Goal: Task Accomplishment & Management: Use online tool/utility

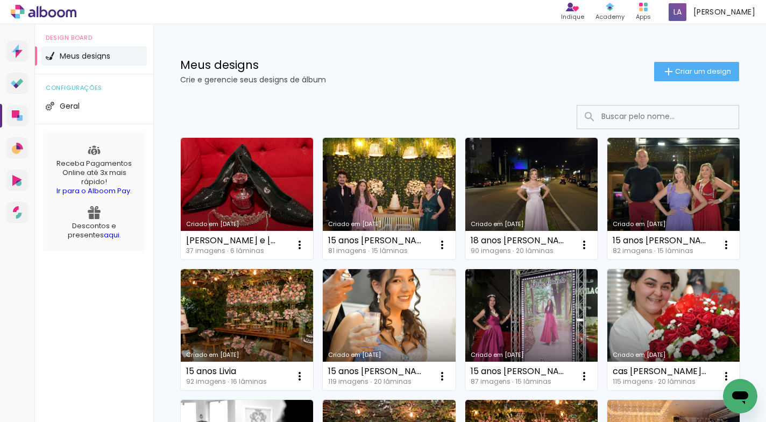
click at [534, 190] on link "Criado em [DATE]" at bounding box center [531, 199] width 132 height 122
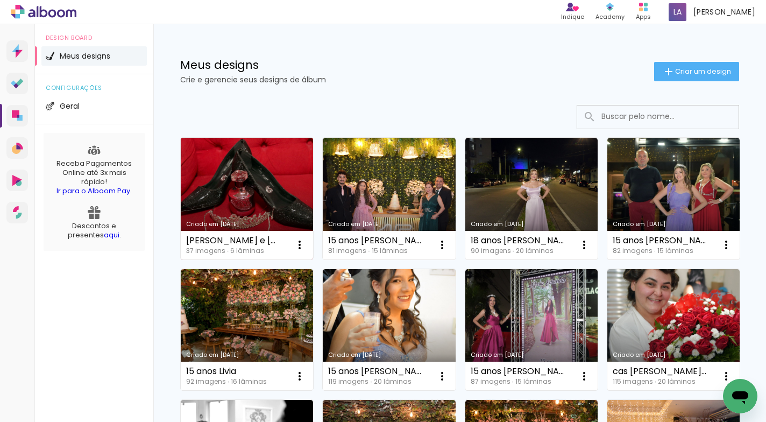
click at [225, 197] on link "Criado em 30/09/25" at bounding box center [247, 199] width 132 height 122
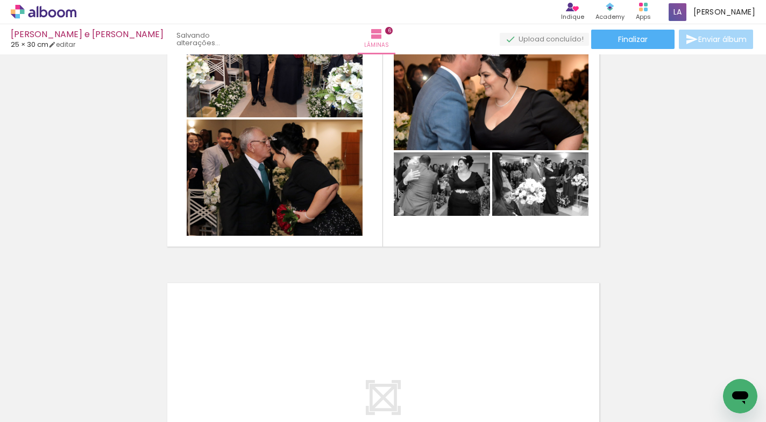
scroll to position [0, 647]
drag, startPoint x: 0, startPoint y: 0, endPoint x: 649, endPoint y: 418, distance: 772.1
click at [88, 418] on iron-horizontal-list at bounding box center [78, 388] width 22 height 67
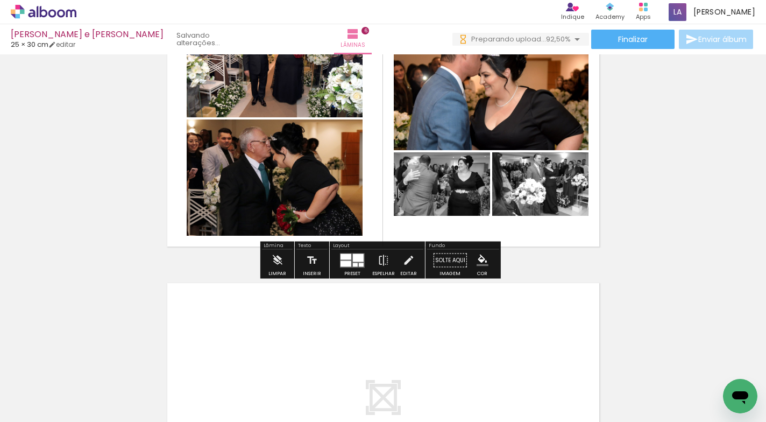
scroll to position [0, 745]
drag, startPoint x: 369, startPoint y: 417, endPoint x: 595, endPoint y: 418, distance: 226.5
click at [88, 418] on iron-horizontal-list at bounding box center [78, 388] width 22 height 67
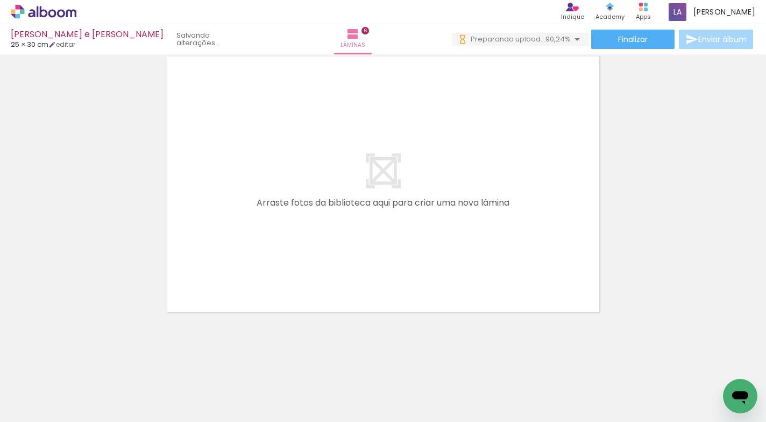
scroll to position [3, 745]
drag, startPoint x: 474, startPoint y: 413, endPoint x: 469, endPoint y: 416, distance: 6.3
click at [88, 415] on iron-horizontal-list at bounding box center [78, 388] width 22 height 67
drag, startPoint x: 419, startPoint y: 419, endPoint x: 718, endPoint y: 419, distance: 298.6
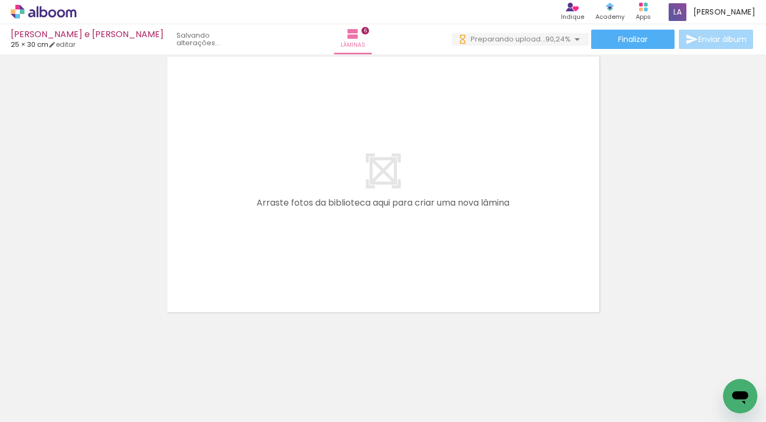
click at [88, 419] on iron-horizontal-list at bounding box center [78, 388] width 22 height 67
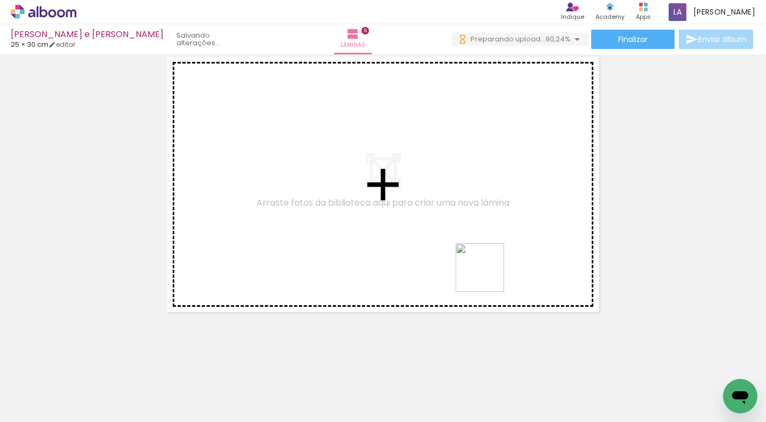
drag, startPoint x: 563, startPoint y: 392, endPoint x: 613, endPoint y: 389, distance: 49.6
click at [488, 276] on quentale-workspace at bounding box center [383, 211] width 766 height 422
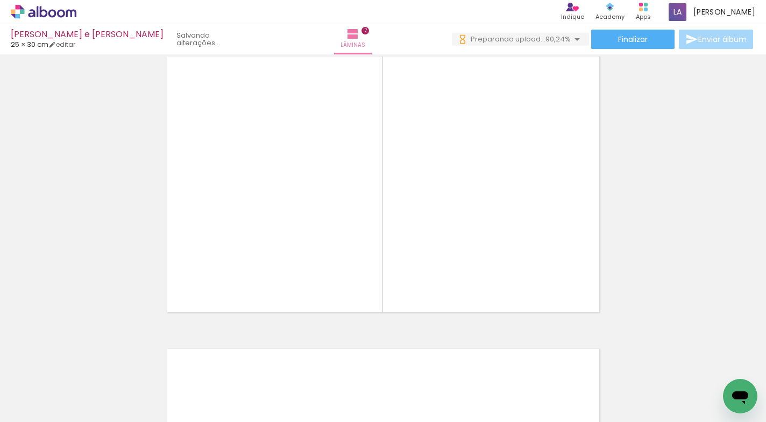
scroll to position [1766, 0]
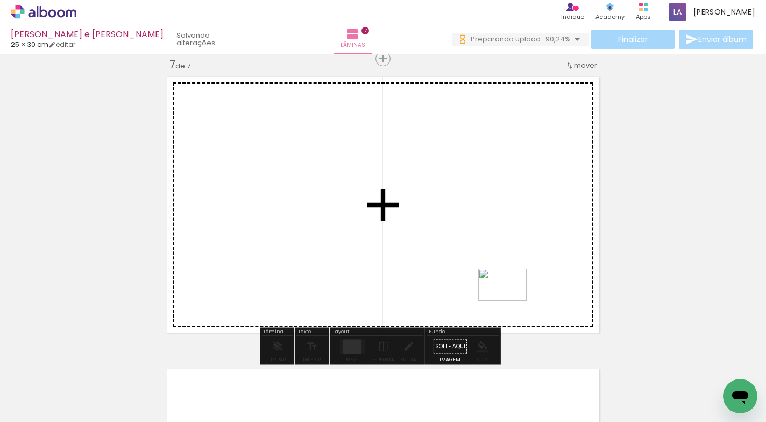
drag, startPoint x: 620, startPoint y: 391, endPoint x: 512, endPoint y: 302, distance: 139.9
click at [512, 302] on quentale-workspace at bounding box center [383, 211] width 766 height 422
drag, startPoint x: 647, startPoint y: 385, endPoint x: 752, endPoint y: 369, distance: 106.6
click at [540, 299] on quentale-workspace at bounding box center [383, 211] width 766 height 422
drag, startPoint x: 740, startPoint y: 372, endPoint x: 435, endPoint y: 271, distance: 320.7
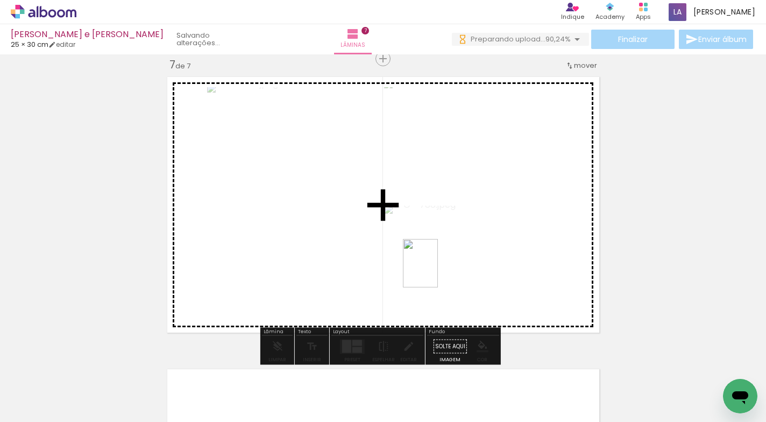
click at [435, 271] on quentale-workspace at bounding box center [383, 211] width 766 height 422
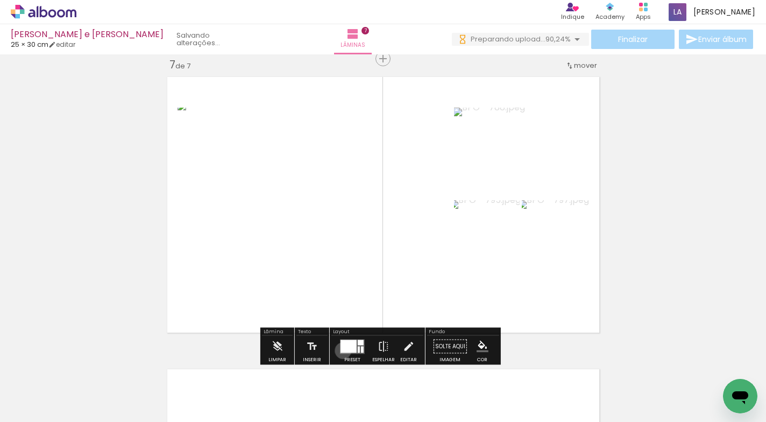
click at [341, 350] on div at bounding box center [349, 346] width 16 height 13
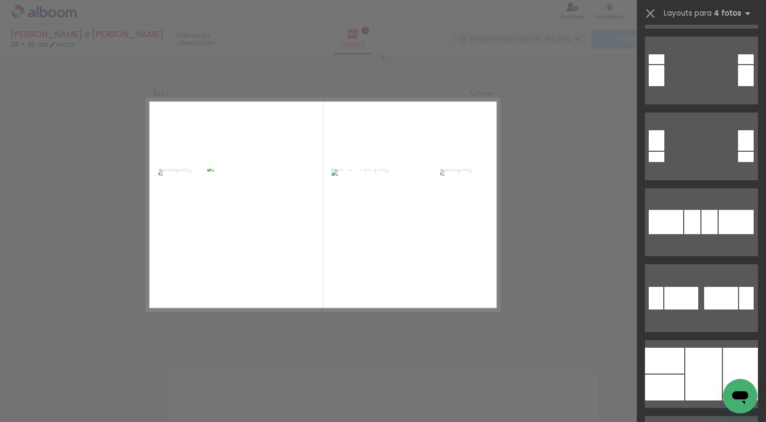
scroll to position [394, 0]
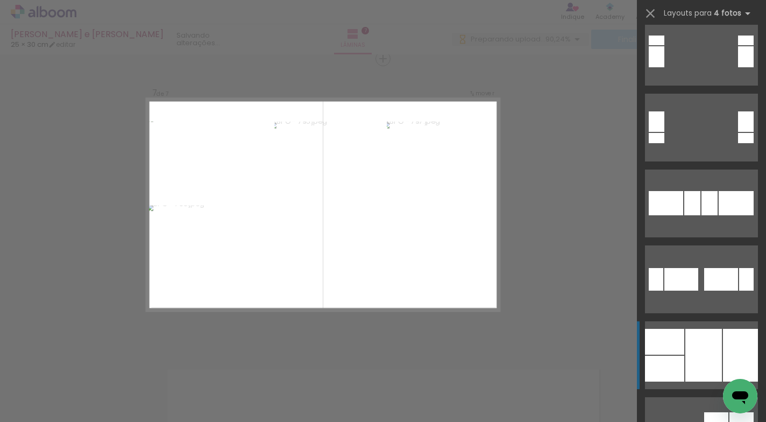
click at [686, 335] on div at bounding box center [704, 355] width 37 height 53
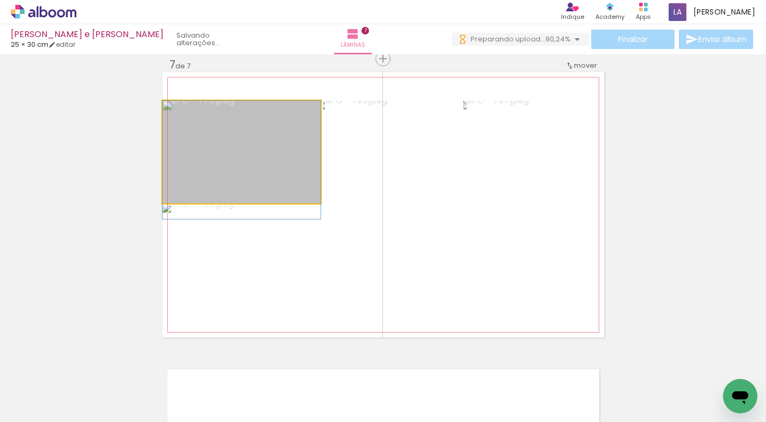
drag, startPoint x: 287, startPoint y: 144, endPoint x: 289, endPoint y: 153, distance: 9.4
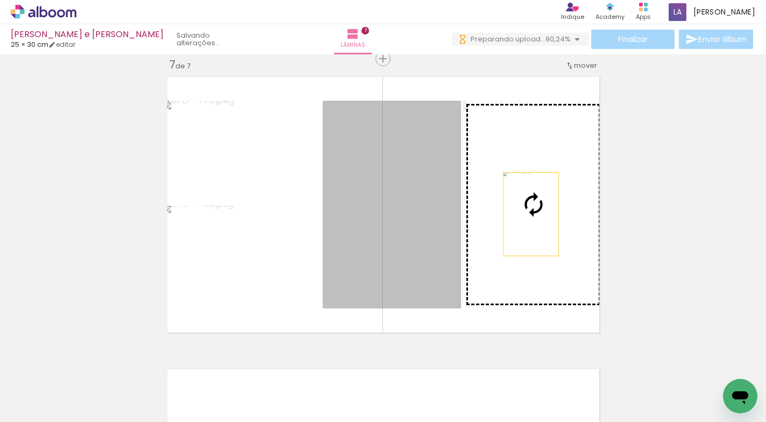
drag, startPoint x: 424, startPoint y: 213, endPoint x: 527, endPoint y: 214, distance: 102.8
click at [0, 0] on slot at bounding box center [0, 0] width 0 height 0
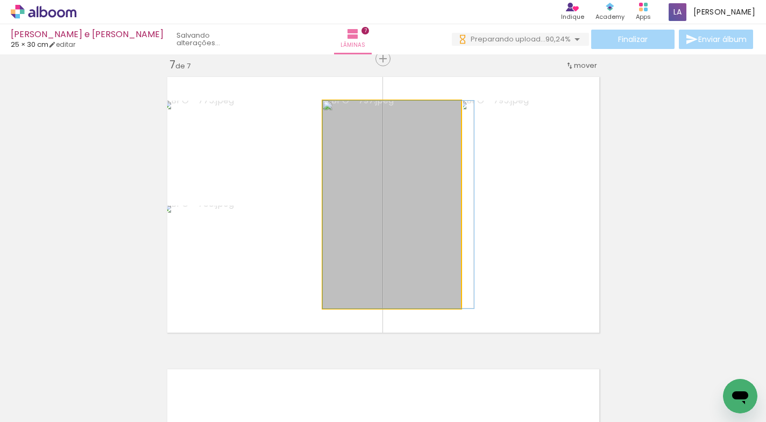
drag, startPoint x: 419, startPoint y: 223, endPoint x: 426, endPoint y: 223, distance: 6.5
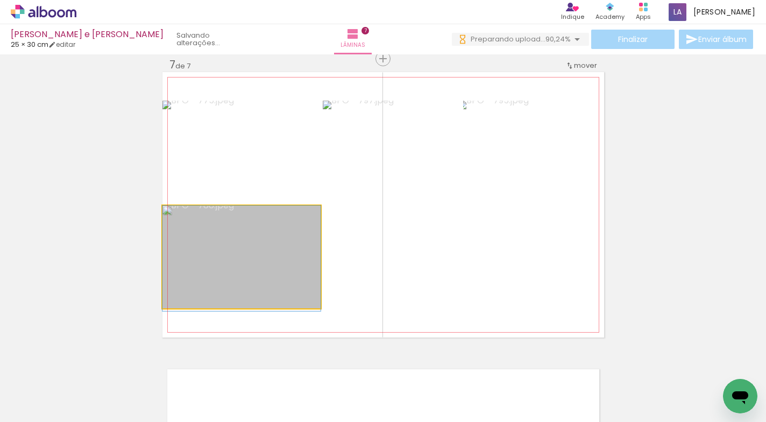
drag, startPoint x: 264, startPoint y: 260, endPoint x: 290, endPoint y: 273, distance: 29.6
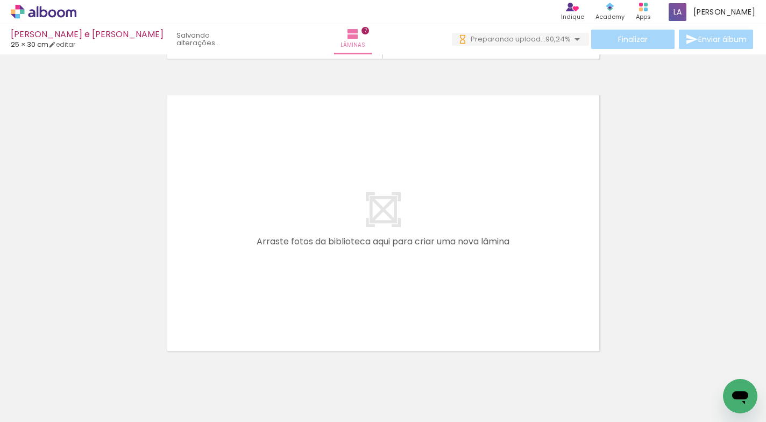
scroll to position [0, 2026]
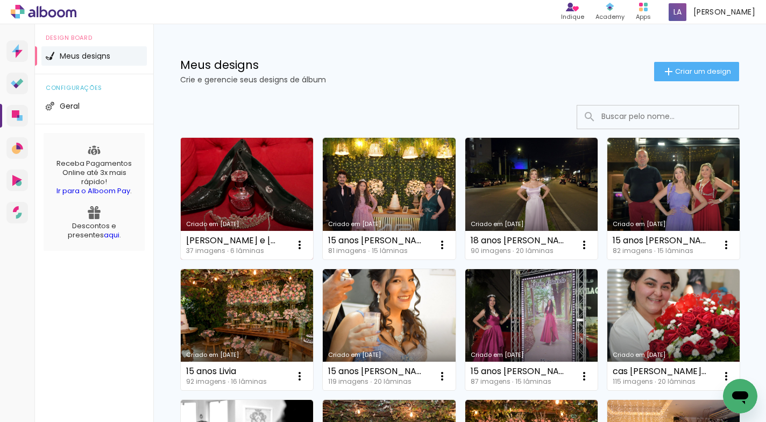
click at [215, 178] on link "Criado em [DATE]" at bounding box center [247, 199] width 132 height 122
click at [242, 183] on link "Criado em [DATE]" at bounding box center [247, 199] width 132 height 122
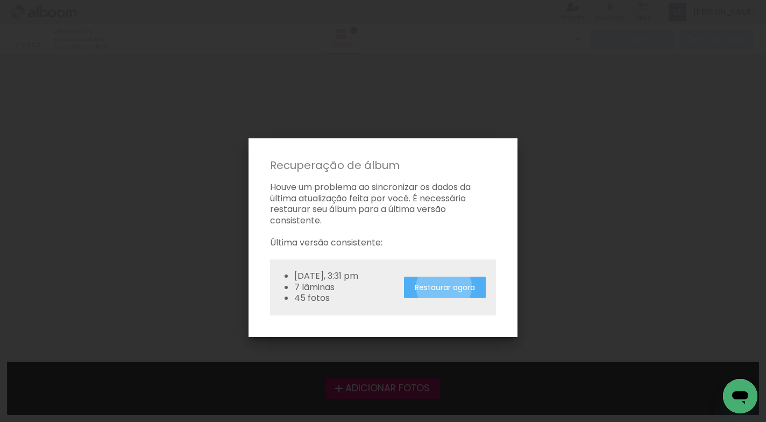
click at [0, 0] on slot "Restaurar agora" at bounding box center [0, 0] width 0 height 0
click at [456, 285] on div "Restaurando..." at bounding box center [448, 288] width 79 height 22
click at [461, 286] on div "Restaurando..." at bounding box center [448, 288] width 79 height 22
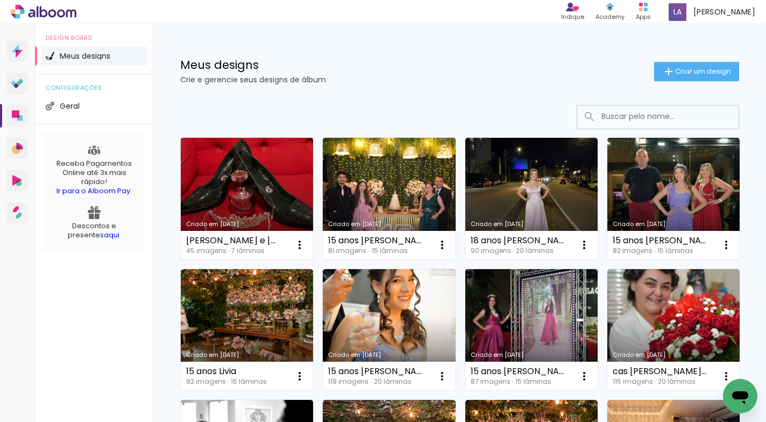
click at [270, 164] on link "Criado em [DATE]" at bounding box center [247, 199] width 132 height 122
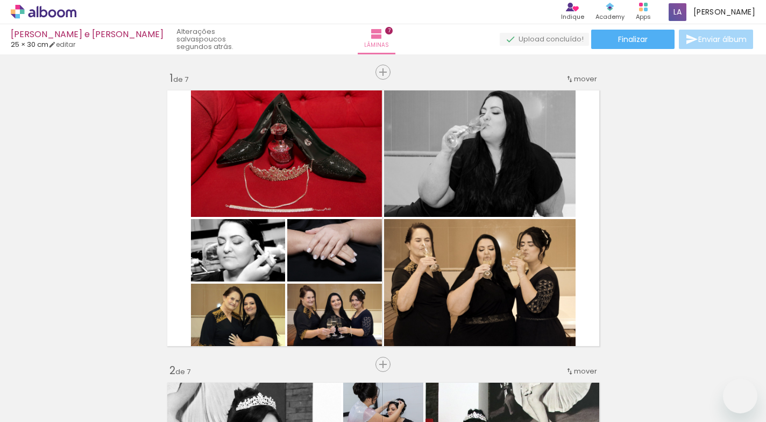
click at [408, 297] on quentale-workspace at bounding box center [383, 211] width 766 height 422
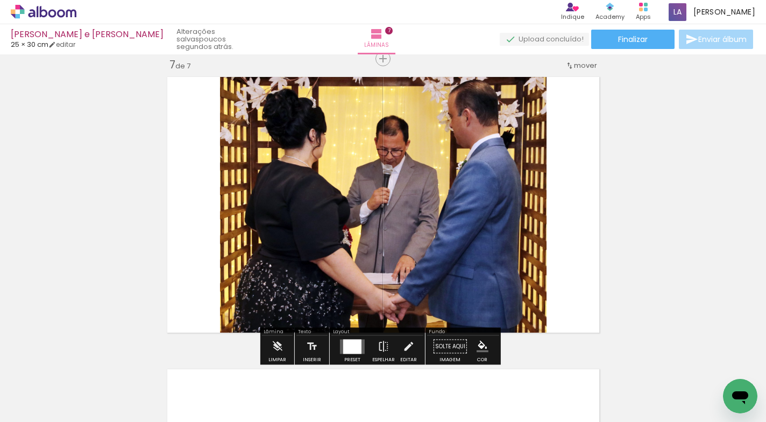
scroll to position [0, 2026]
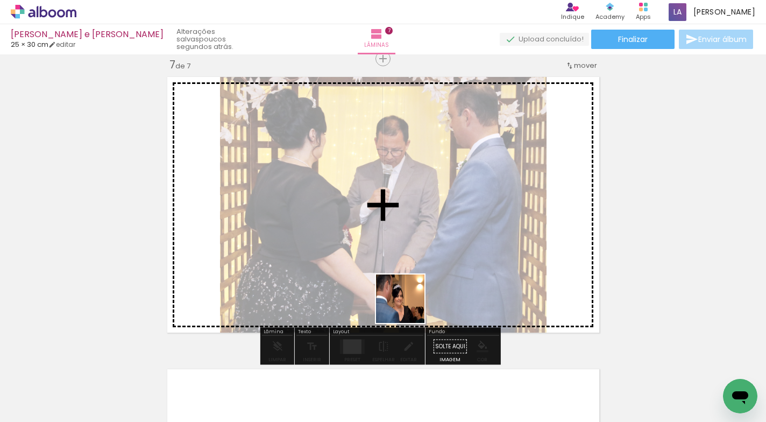
drag, startPoint x: 379, startPoint y: 391, endPoint x: 421, endPoint y: 329, distance: 74.9
click at [409, 308] on quentale-workspace at bounding box center [383, 211] width 766 height 422
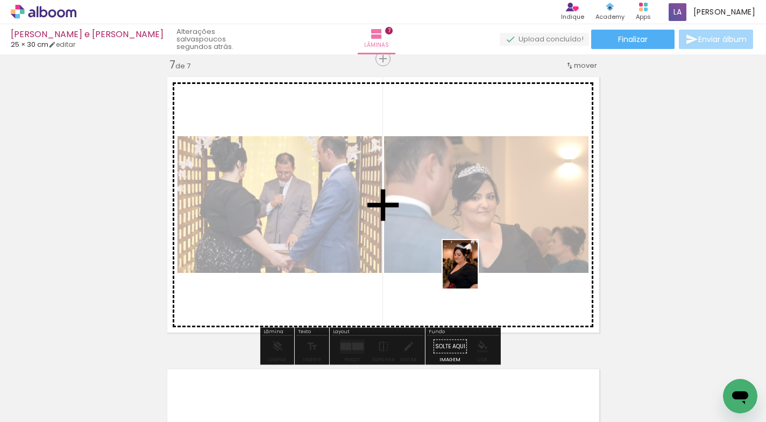
drag, startPoint x: 435, startPoint y: 390, endPoint x: 476, endPoint y: 275, distance: 122.2
click at [476, 275] on quentale-workspace at bounding box center [383, 211] width 766 height 422
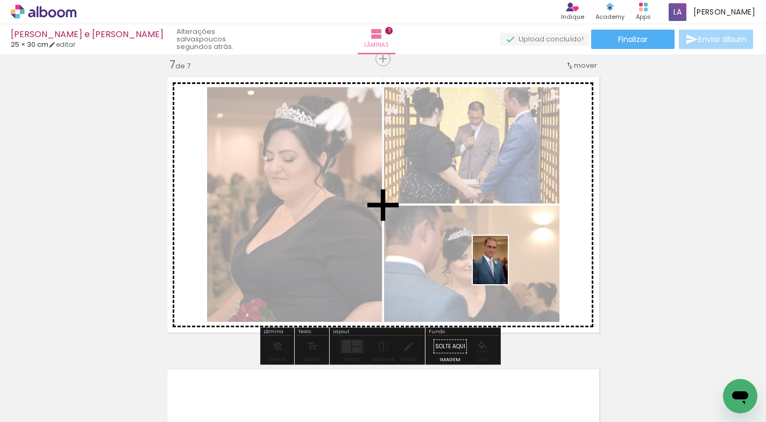
drag, startPoint x: 496, startPoint y: 388, endPoint x: 507, endPoint y: 273, distance: 115.6
click at [506, 271] on quentale-workspace at bounding box center [383, 211] width 766 height 422
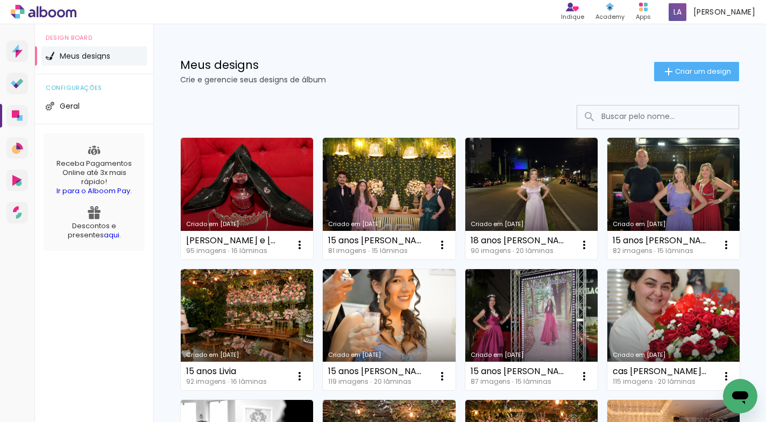
click at [258, 179] on link "Criado em [DATE]" at bounding box center [247, 199] width 132 height 122
